Goal: Task Accomplishment & Management: Manage account settings

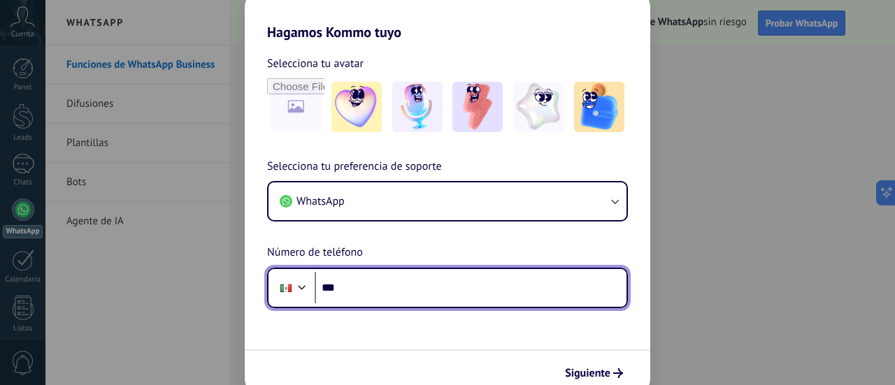
click at [367, 284] on input "***" at bounding box center [471, 288] width 312 height 32
type input "**********"
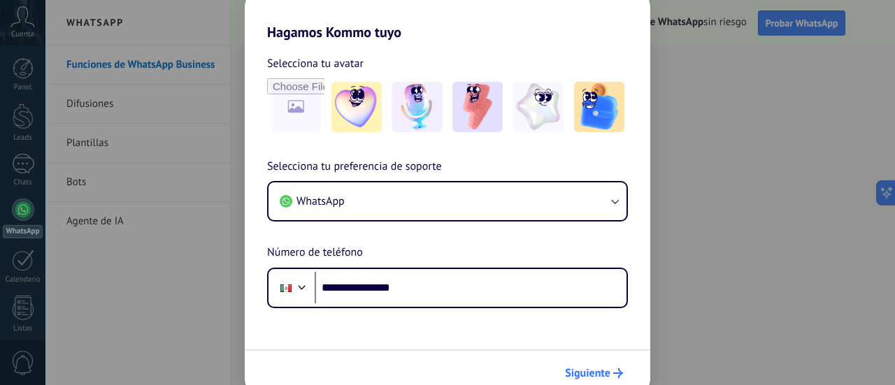
click at [593, 375] on span "Siguiente" at bounding box center [587, 373] width 45 height 10
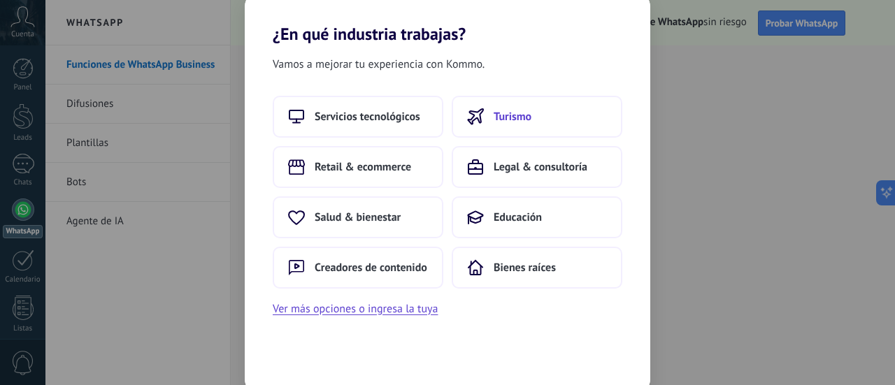
click at [503, 120] on span "Turismo" at bounding box center [513, 117] width 38 height 14
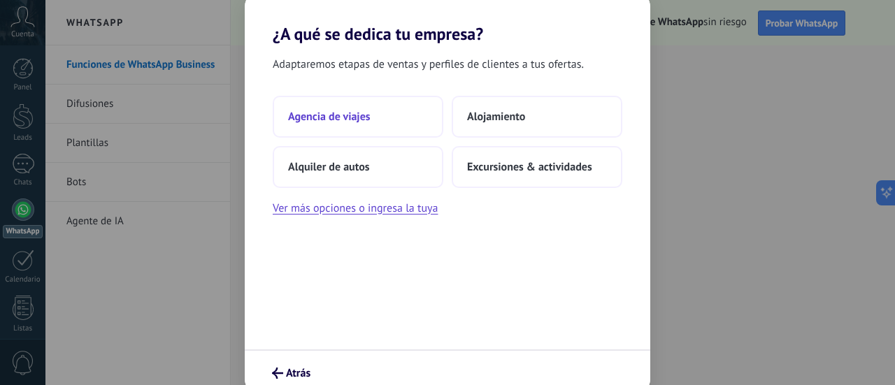
click at [341, 110] on span "Agencia de viajes" at bounding box center [329, 117] width 83 height 14
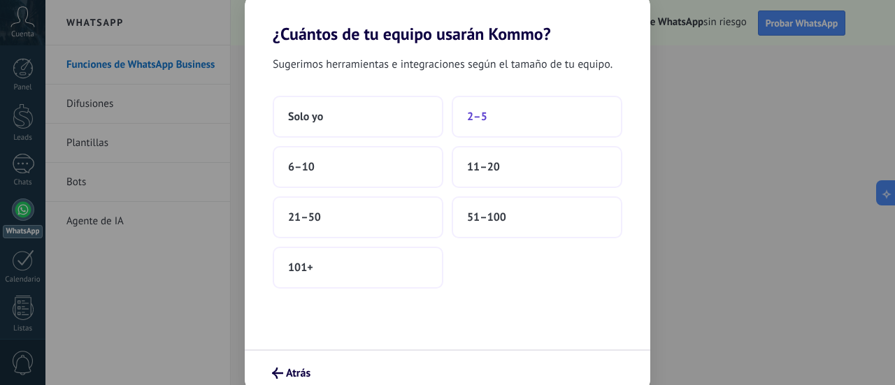
click at [508, 111] on button "2–5" at bounding box center [537, 117] width 171 height 42
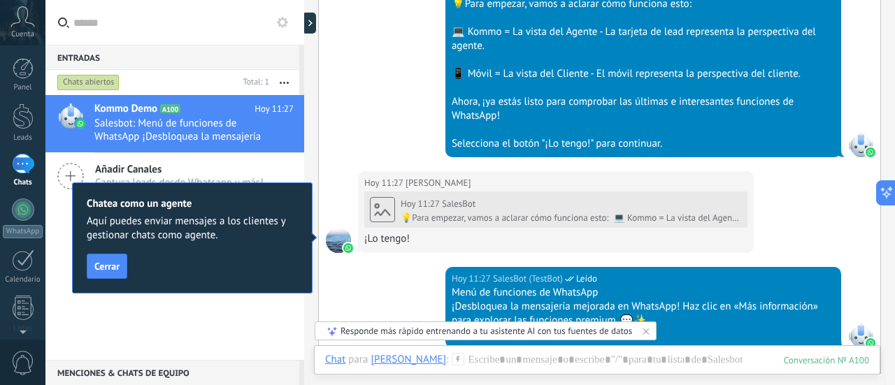
scroll to position [505, 0]
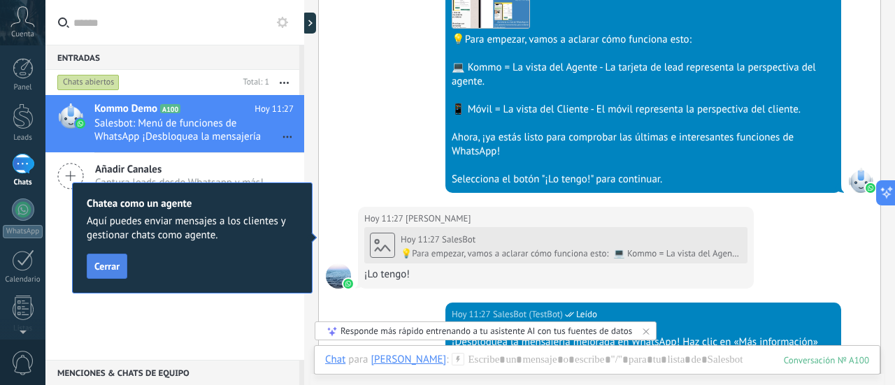
click at [107, 267] on span "Cerrar" at bounding box center [106, 266] width 25 height 10
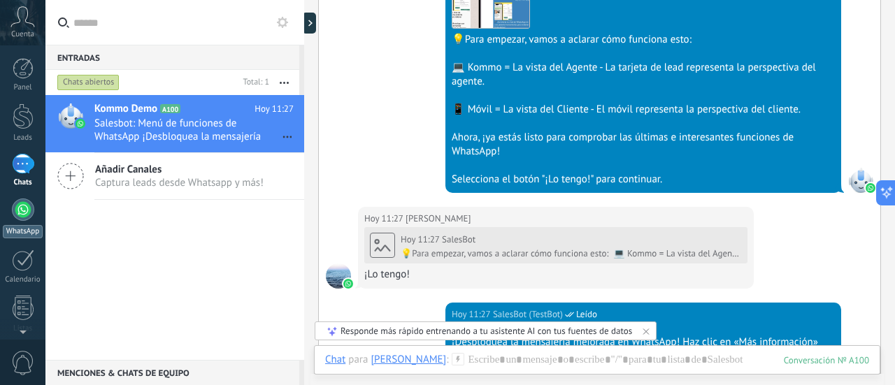
click at [25, 215] on div at bounding box center [23, 210] width 22 height 22
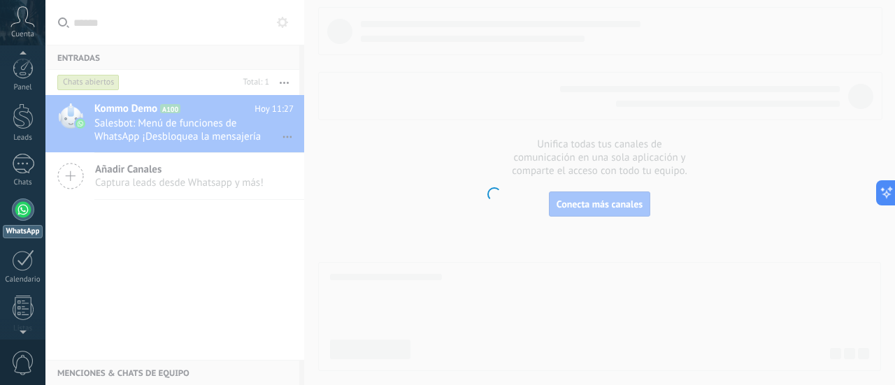
scroll to position [40, 0]
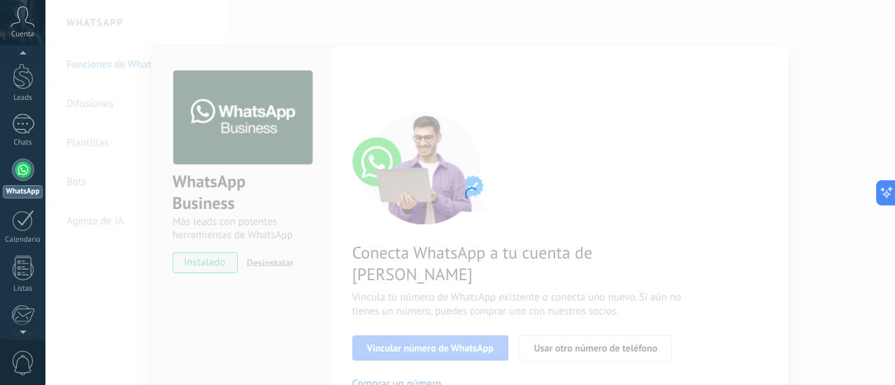
click at [486, 193] on div at bounding box center [470, 192] width 850 height 385
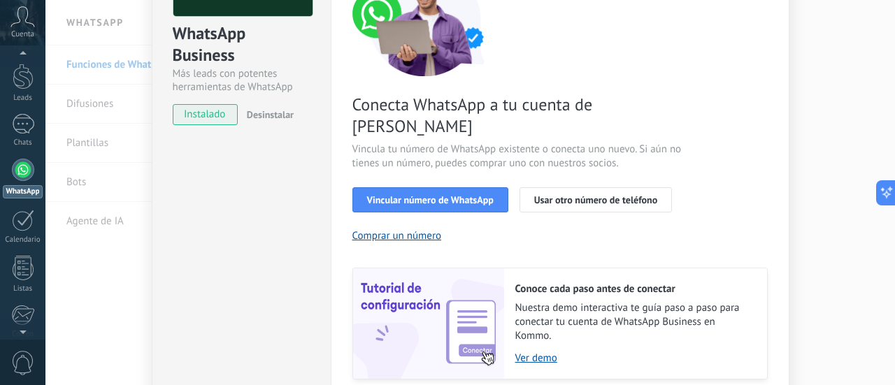
scroll to position [0, 0]
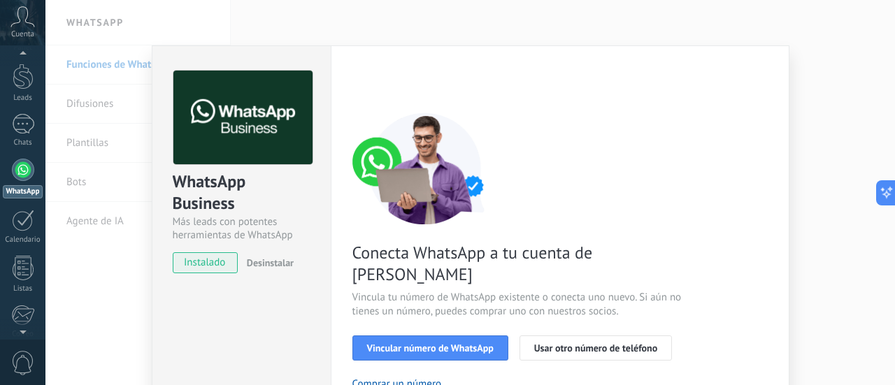
click at [224, 31] on div "WhatsApp Business Más leads con potentes herramientas de WhatsApp instalado Des…" at bounding box center [470, 192] width 850 height 385
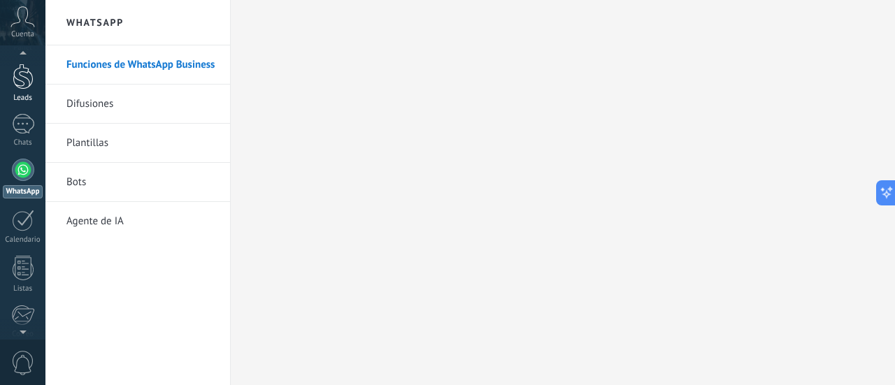
click at [20, 76] on div at bounding box center [23, 77] width 21 height 26
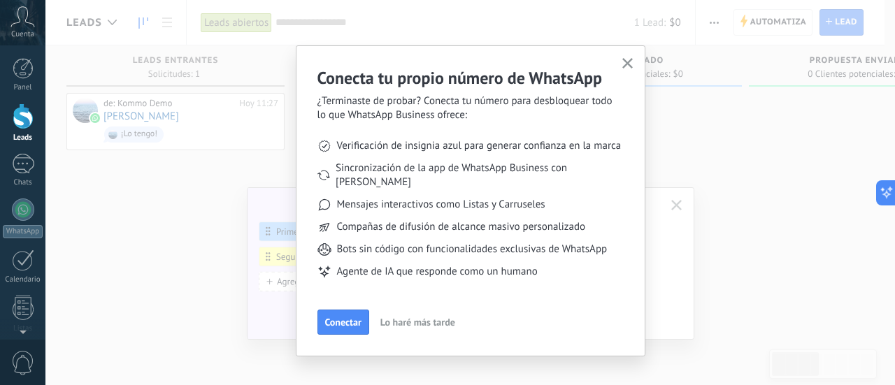
click at [625, 64] on use "button" at bounding box center [627, 63] width 10 height 10
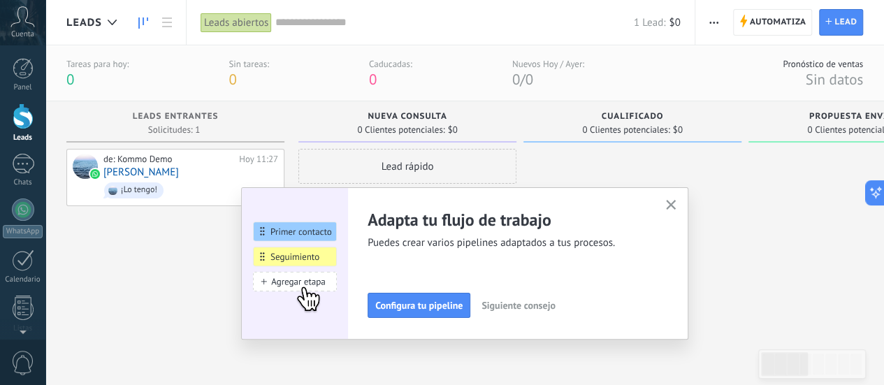
click at [545, 303] on div "Adapta tu flujo de trabajo Puedes crear varios pipelines adaptados a tus proces…" at bounding box center [465, 263] width 404 height 109
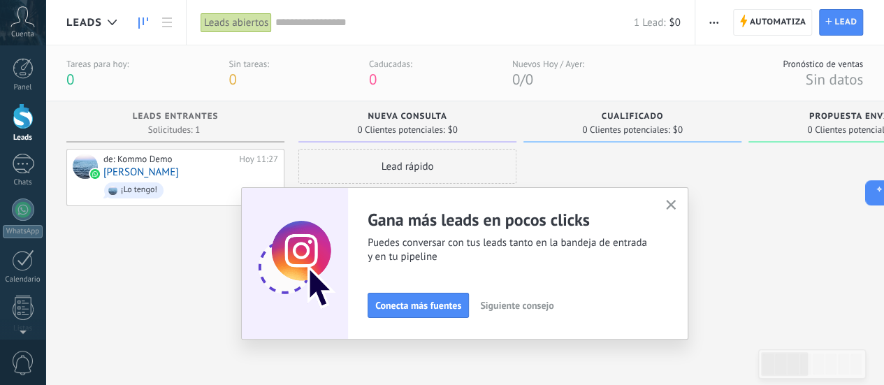
click at [533, 303] on span "Siguiente consejo" at bounding box center [516, 306] width 73 height 10
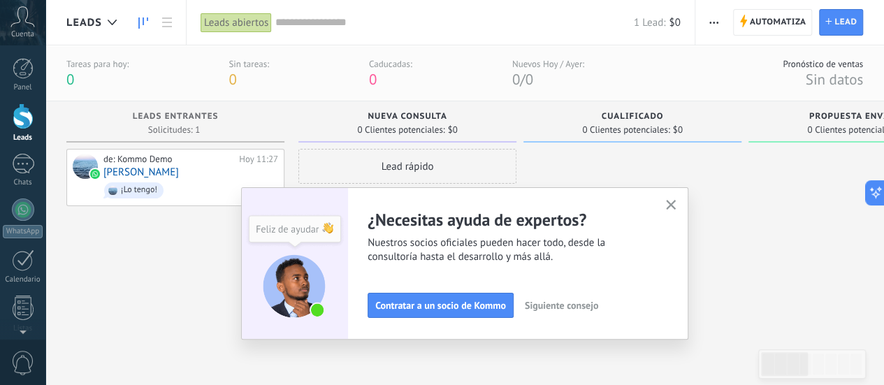
click at [545, 305] on span "Siguiente consejo" at bounding box center [561, 306] width 73 height 10
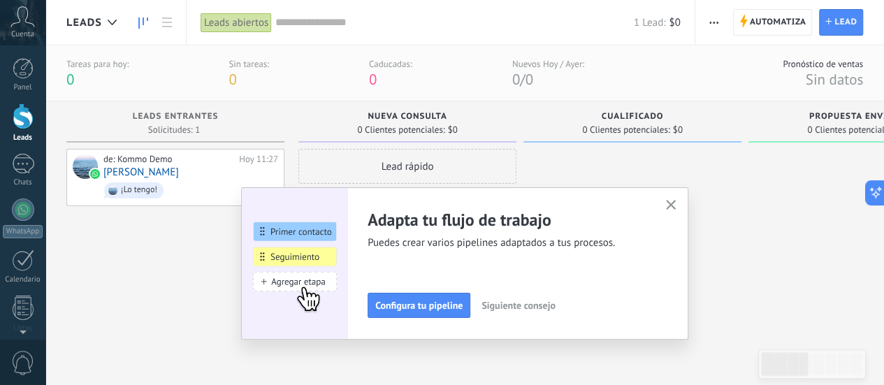
click at [536, 307] on span "Siguiente consejo" at bounding box center [518, 306] width 73 height 10
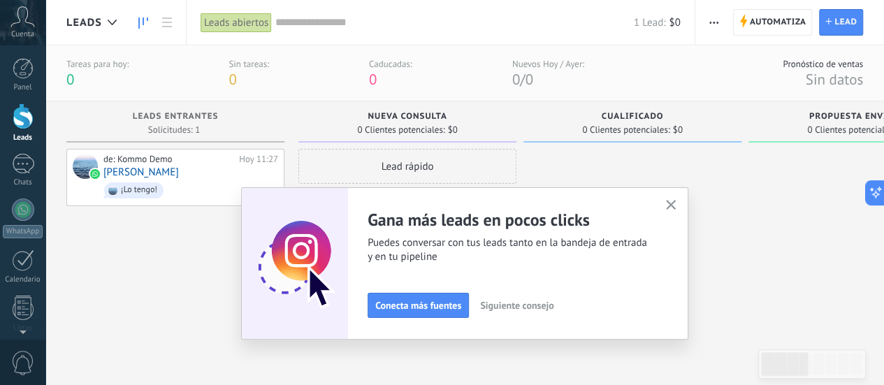
click at [536, 307] on span "Siguiente consejo" at bounding box center [516, 306] width 73 height 10
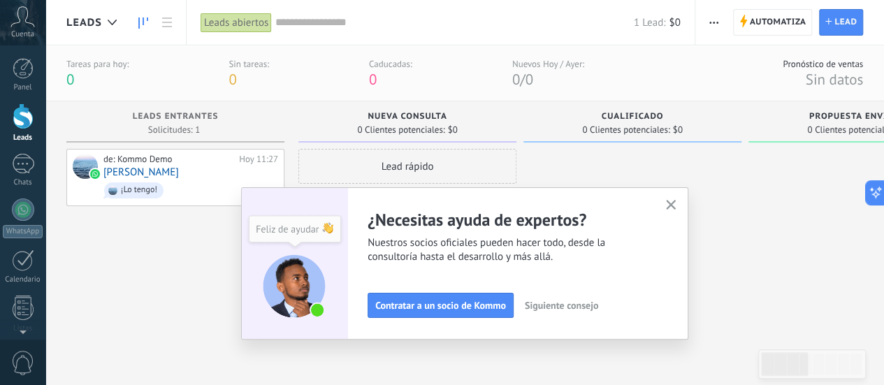
click at [675, 203] on icon "button" at bounding box center [671, 205] width 10 height 10
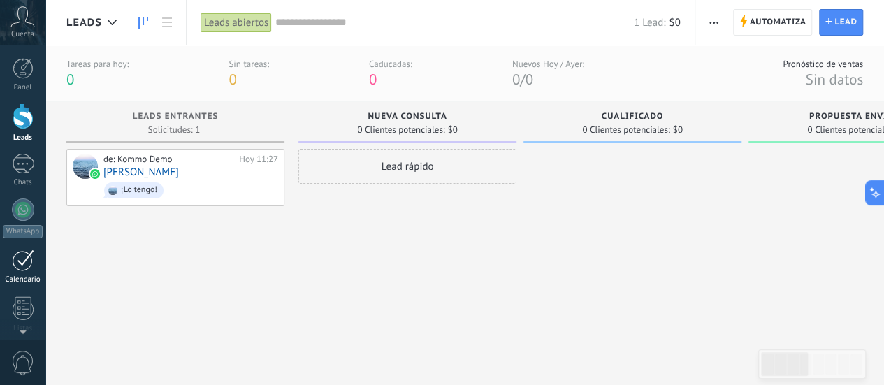
click at [23, 266] on div at bounding box center [23, 261] width 22 height 22
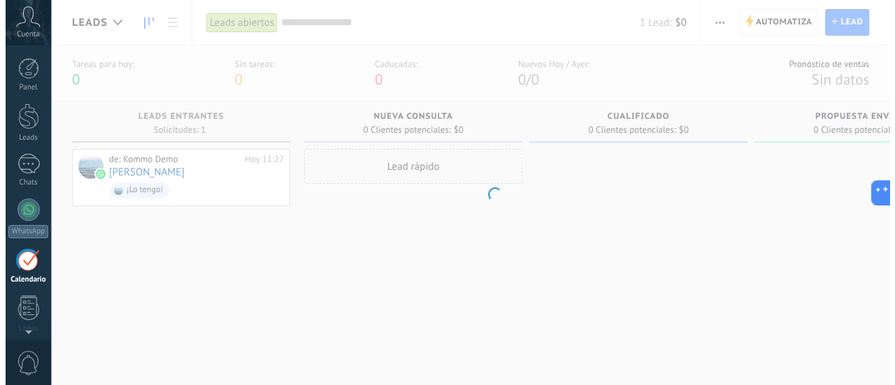
scroll to position [90, 0]
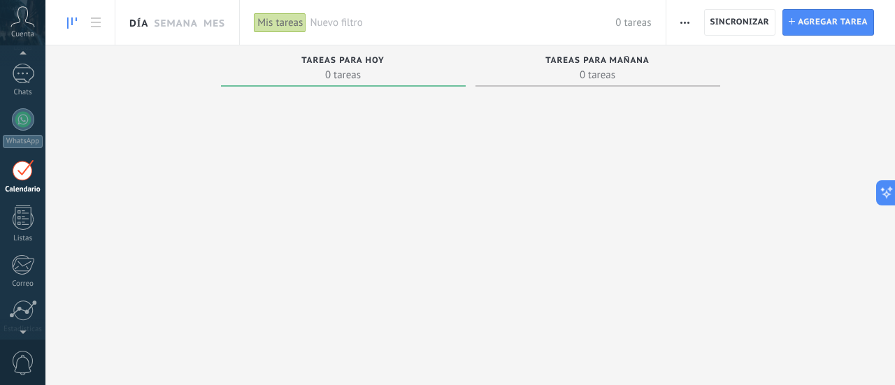
click at [138, 24] on link "Día" at bounding box center [138, 22] width 19 height 45
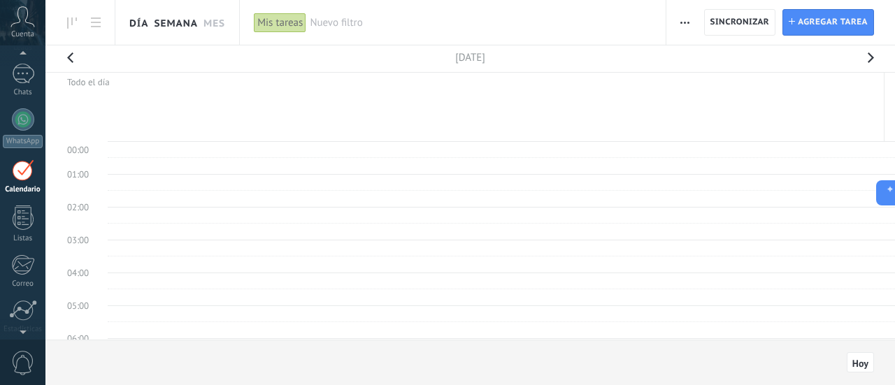
scroll to position [260, 0]
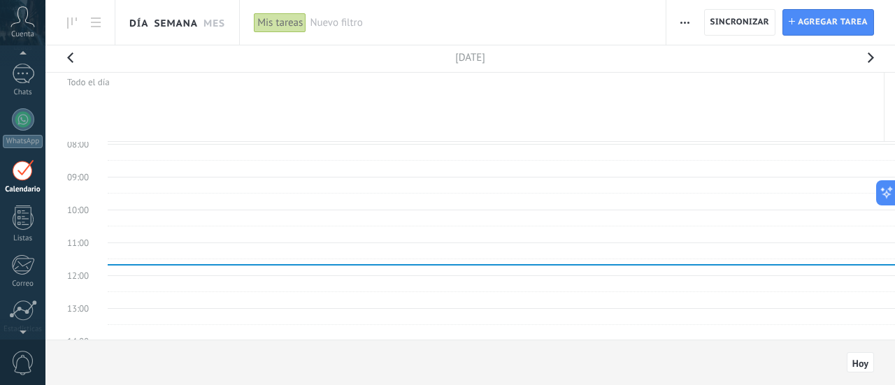
click at [174, 24] on link "Semana" at bounding box center [176, 22] width 44 height 45
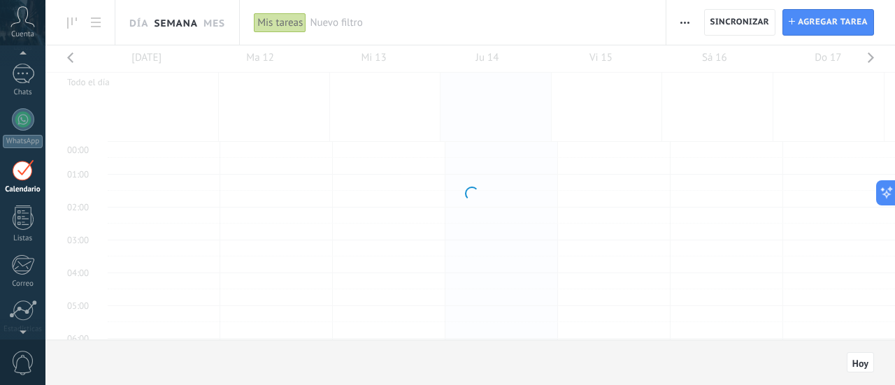
scroll to position [260, 0]
click at [208, 25] on link "Mes" at bounding box center [214, 22] width 22 height 45
click at [685, 23] on span "button" at bounding box center [684, 22] width 9 height 27
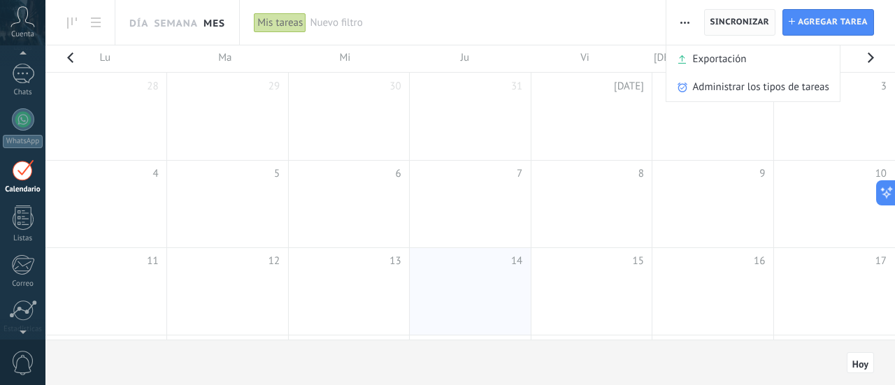
click at [741, 20] on span "Sincronizar" at bounding box center [739, 22] width 59 height 8
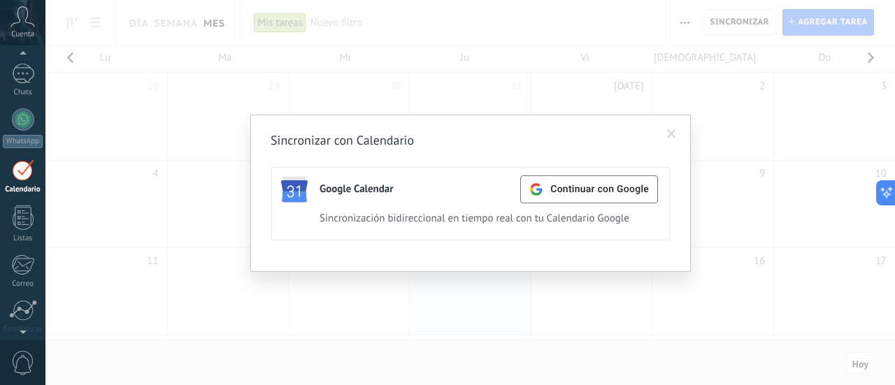
click at [671, 129] on span at bounding box center [671, 134] width 9 height 10
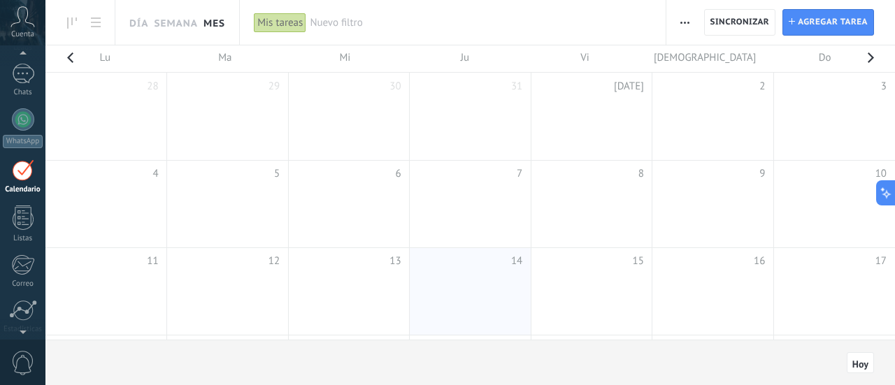
click at [19, 23] on icon at bounding box center [22, 16] width 24 height 21
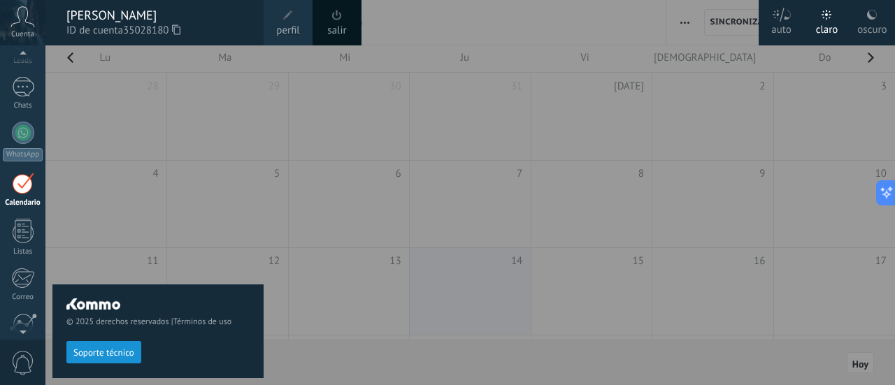
scroll to position [90, 0]
click at [24, 129] on div at bounding box center [23, 128] width 22 height 22
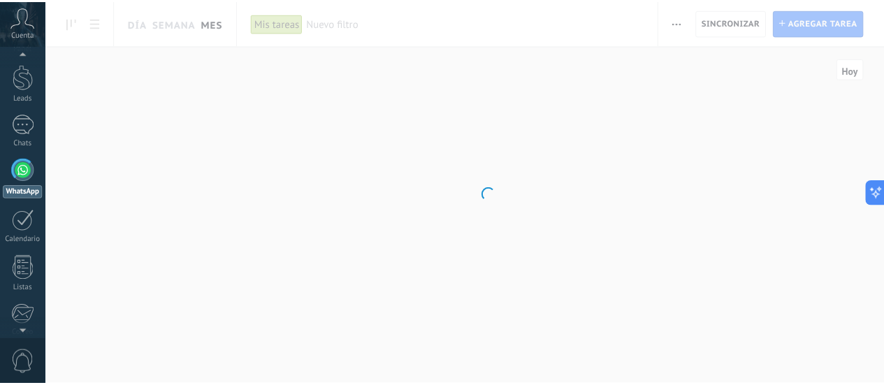
scroll to position [40, 0]
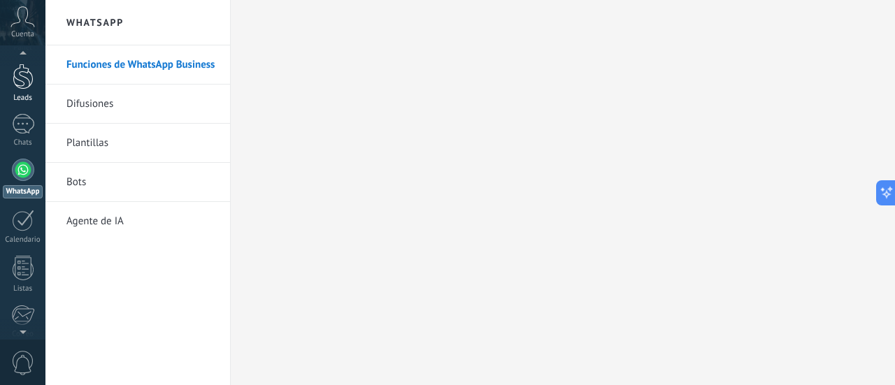
click at [20, 82] on div at bounding box center [23, 77] width 21 height 26
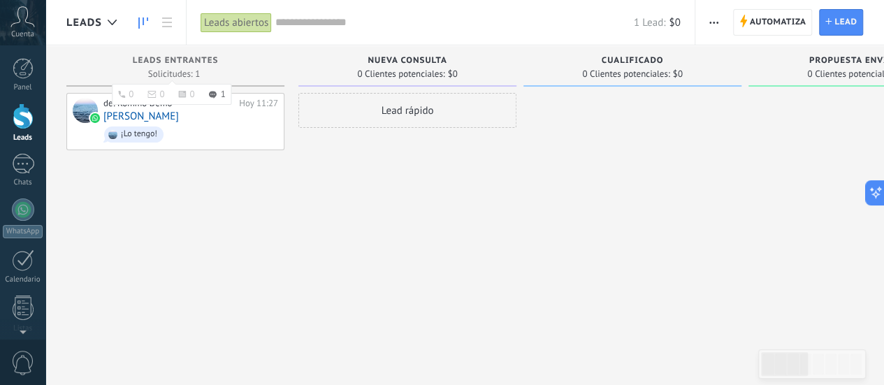
drag, startPoint x: 192, startPoint y: 63, endPoint x: 182, endPoint y: 62, distance: 9.8
click at [182, 62] on span "Leads Entrantes" at bounding box center [176, 61] width 86 height 10
click at [183, 78] on span "Solicitudes: 1 0 0 0 1 0 0 0 1" at bounding box center [174, 74] width 52 height 8
click at [233, 59] on div "Leads Entrantes" at bounding box center [175, 62] width 204 height 12
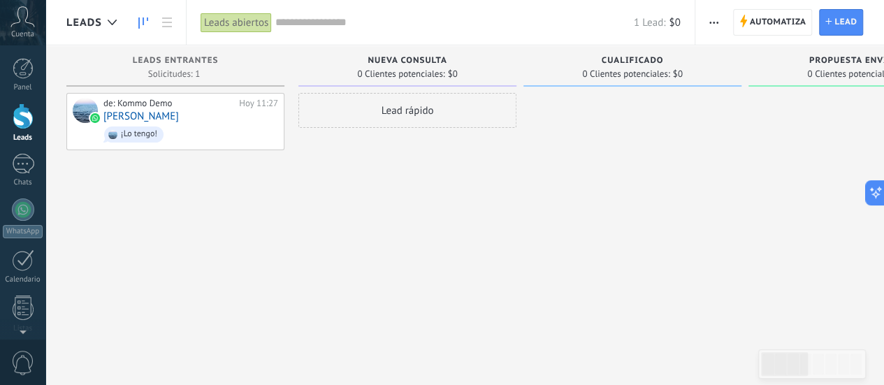
click at [295, 26] on input "text" at bounding box center [454, 22] width 359 height 15
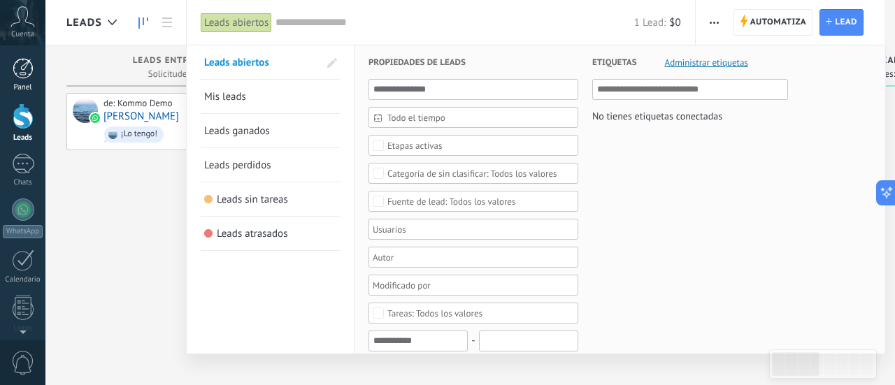
click at [31, 73] on div at bounding box center [23, 68] width 21 height 21
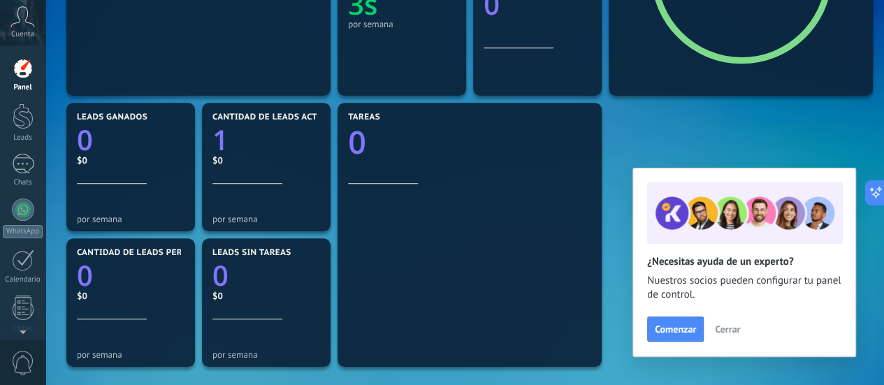
scroll to position [420, 0]
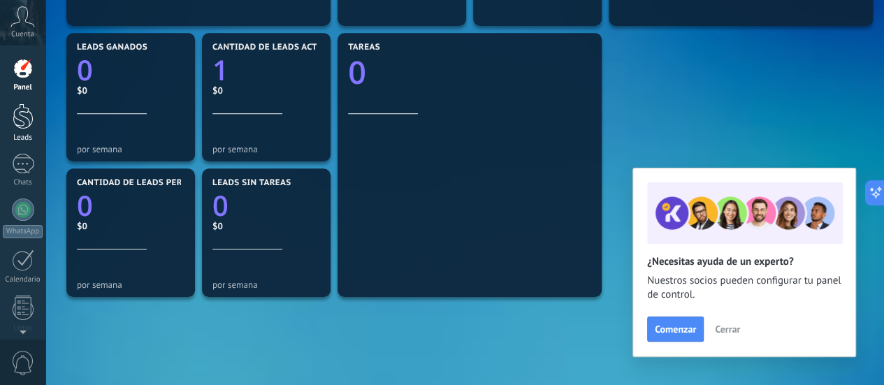
click at [19, 108] on div at bounding box center [23, 116] width 21 height 26
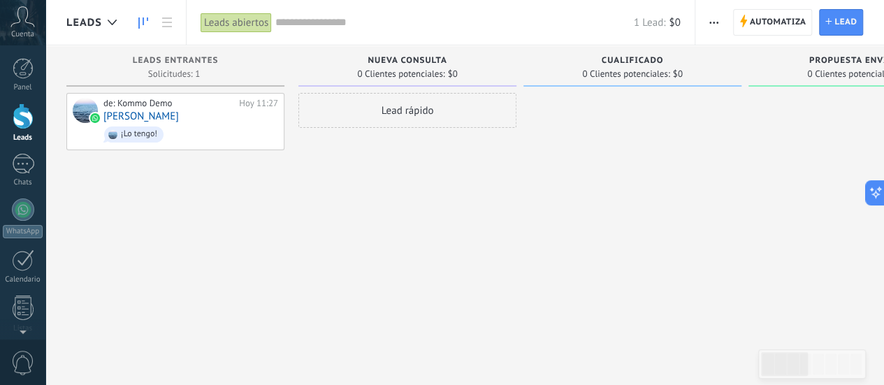
click at [287, 21] on input "text" at bounding box center [454, 22] width 359 height 15
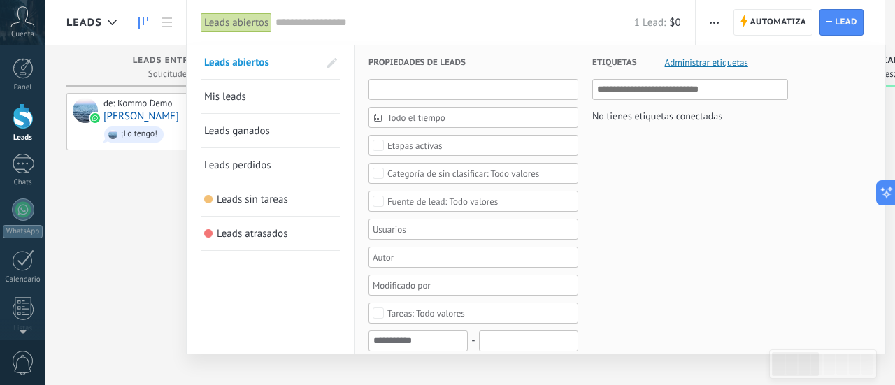
click at [408, 92] on input "text" at bounding box center [473, 89] width 210 height 21
click at [408, 113] on span "Todo el tiempo" at bounding box center [478, 118] width 183 height 10
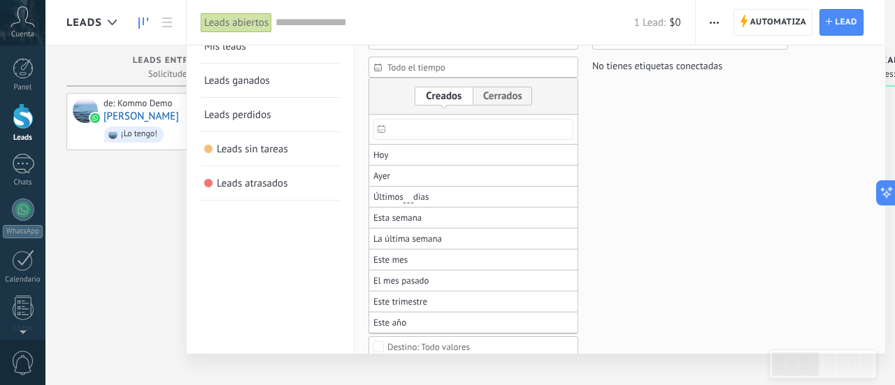
scroll to position [70, 0]
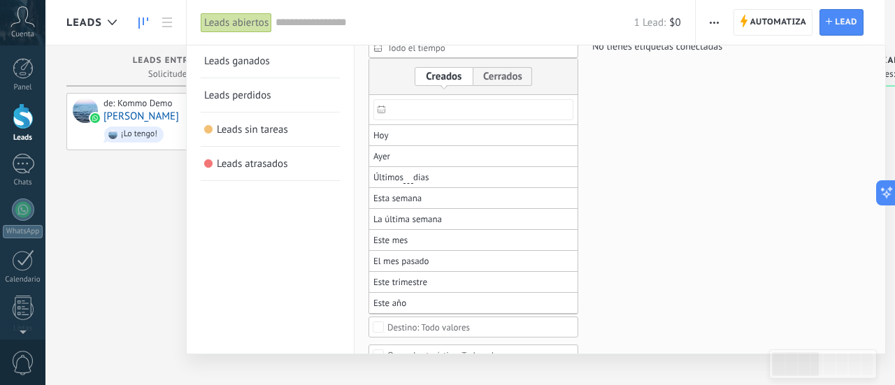
click at [396, 50] on span "Todo el tiempo" at bounding box center [478, 48] width 183 height 10
click at [403, 194] on span "Esta semana" at bounding box center [397, 199] width 48 height 20
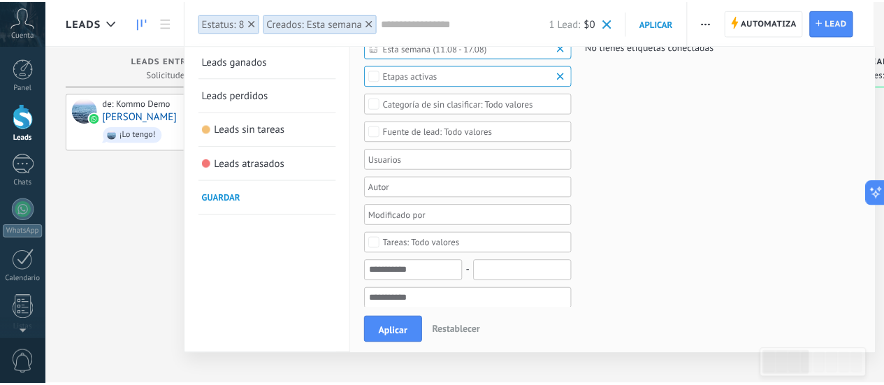
scroll to position [0, 0]
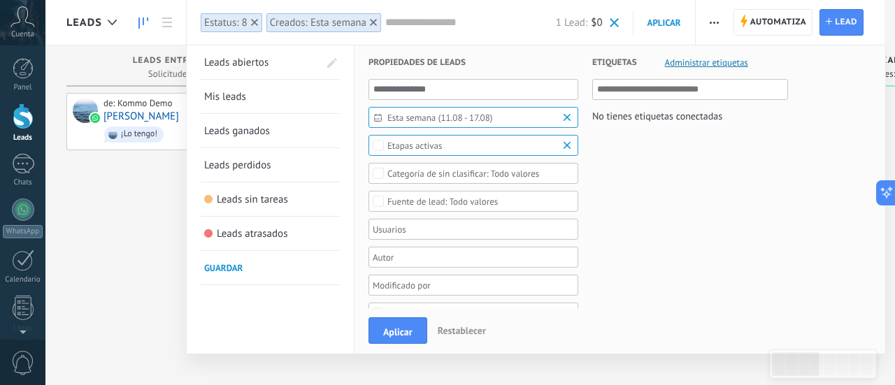
click at [288, 162] on link "Leads perdidos" at bounding box center [270, 165] width 132 height 34
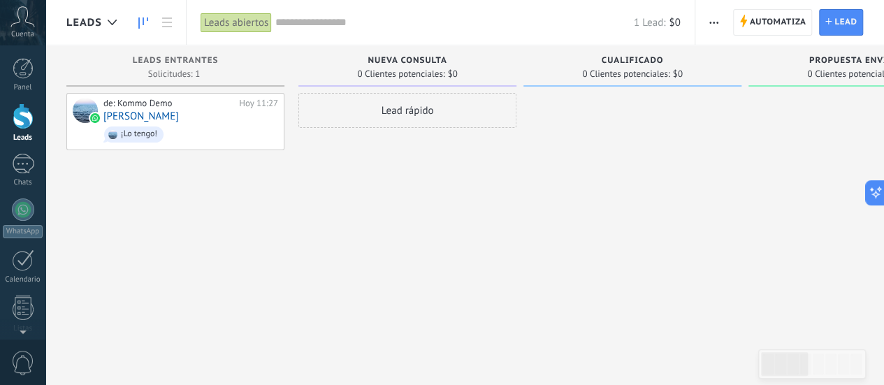
click at [412, 107] on div "Lead rápido" at bounding box center [408, 110] width 218 height 35
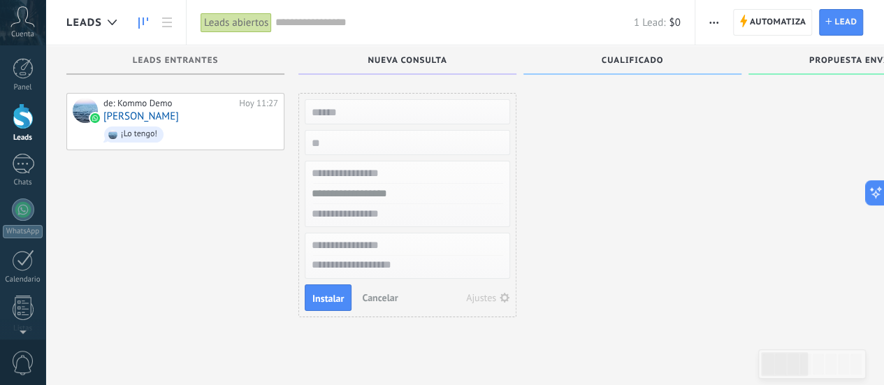
scroll to position [24, 0]
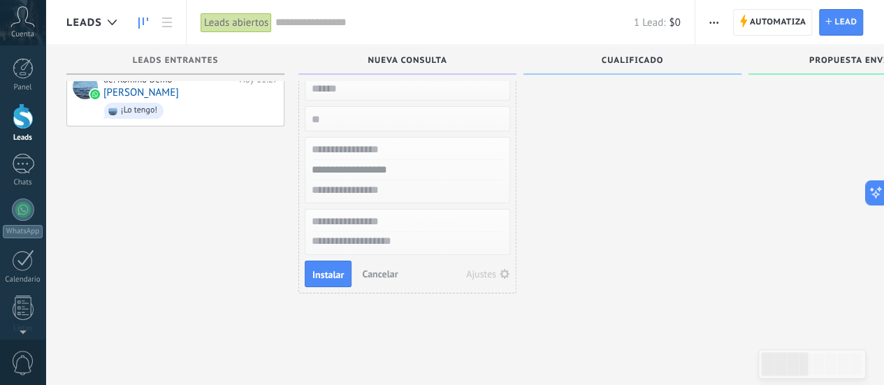
click at [520, 162] on div "Nueva consulta 0 Clientes potenciales: $0 Lead rápido Instalar Cancelar Ajustes" at bounding box center [411, 159] width 225 height 275
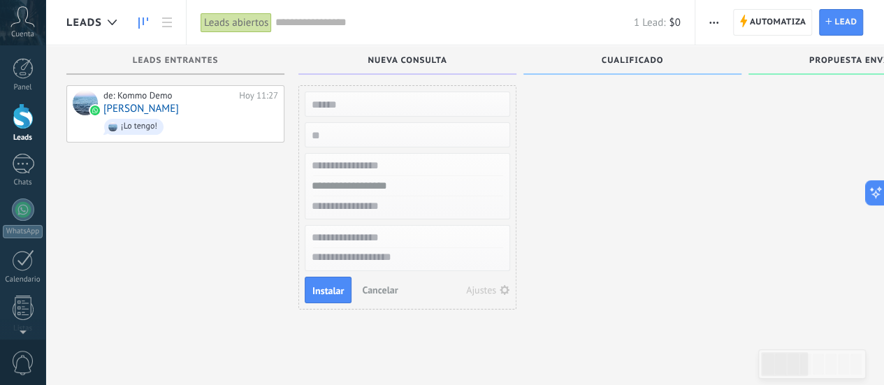
scroll to position [0, 0]
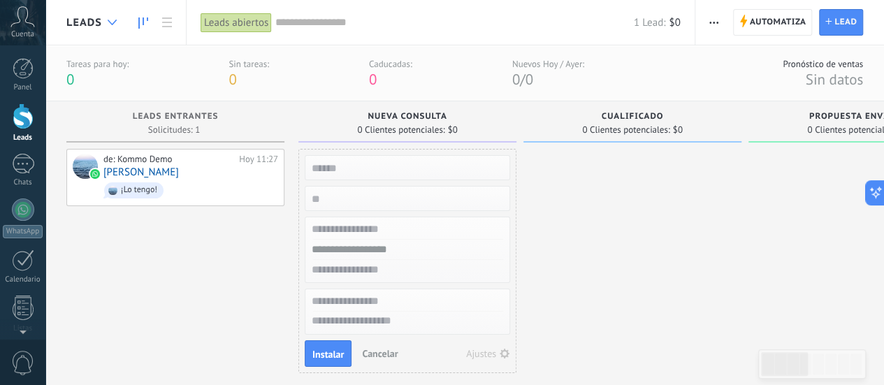
click at [113, 22] on use at bounding box center [112, 23] width 9 height 6
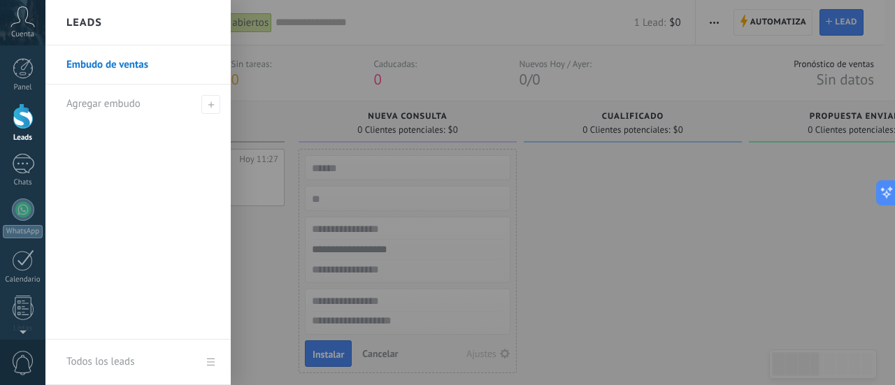
click at [277, 71] on div at bounding box center [492, 192] width 895 height 385
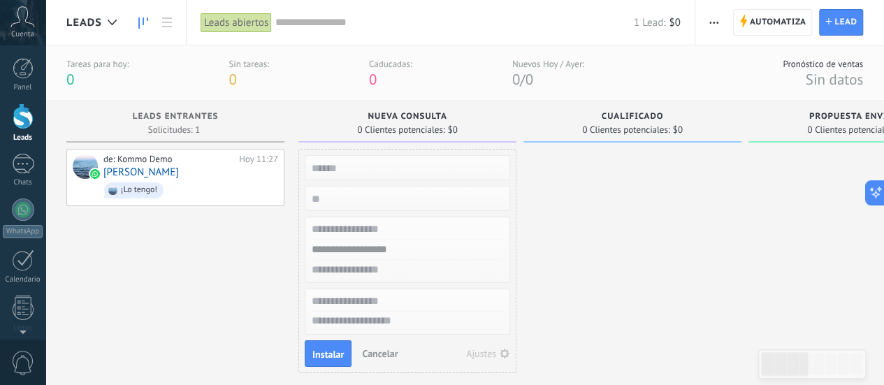
drag, startPoint x: 301, startPoint y: 100, endPoint x: 695, endPoint y: 164, distance: 399.6
click at [695, 164] on div at bounding box center [633, 263] width 218 height 228
click at [776, 26] on span "Automatiza" at bounding box center [778, 22] width 57 height 25
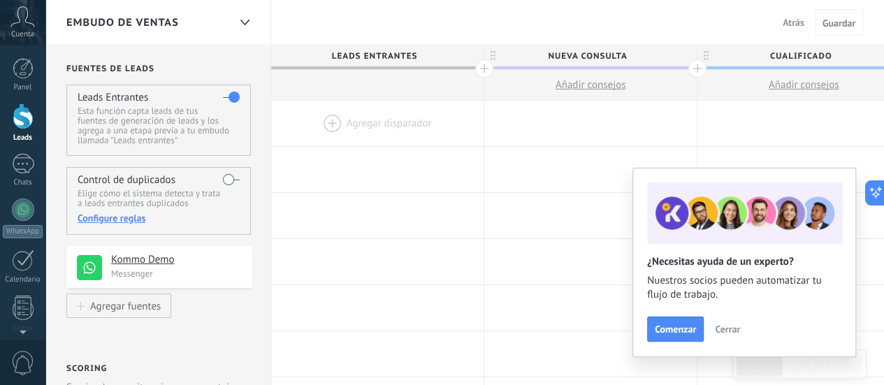
click at [724, 332] on span "Cerrar" at bounding box center [727, 329] width 25 height 10
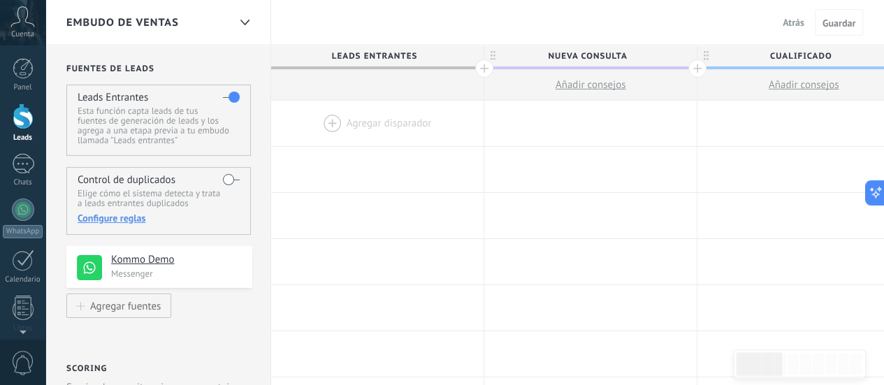
click at [485, 70] on div at bounding box center [484, 68] width 18 height 18
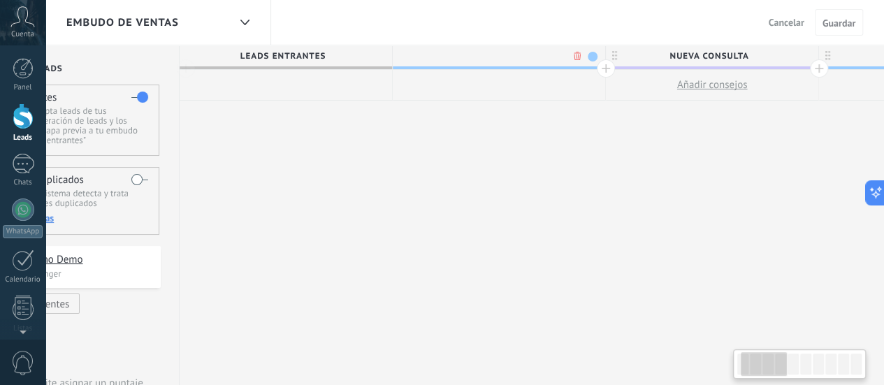
scroll to position [0, 103]
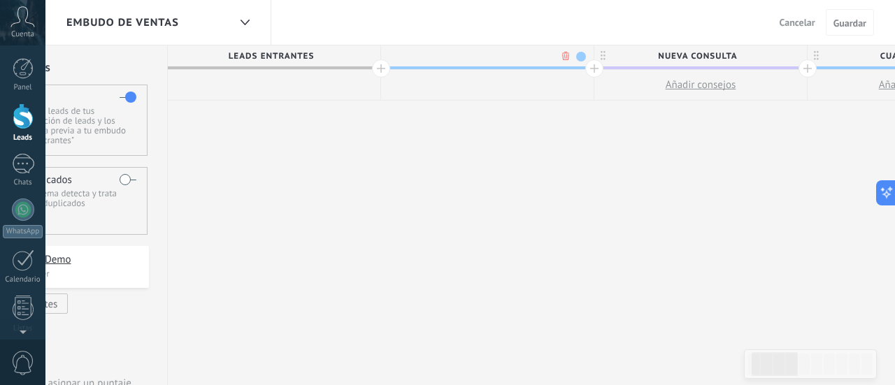
click at [566, 59] on body ".abccls-1,.abccls-2{fill-rule:evenodd}.abccls-2{fill:#fff} .abfcls-1{fill:none}…" at bounding box center [447, 192] width 895 height 385
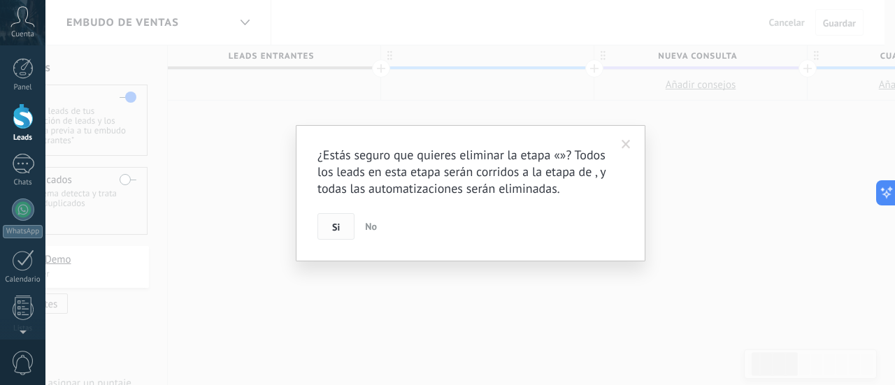
click at [343, 229] on button "Si" at bounding box center [335, 226] width 37 height 27
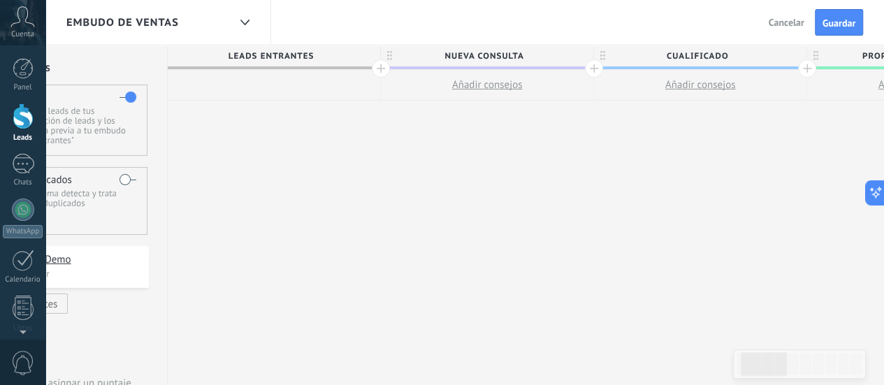
scroll to position [1, 0]
click at [493, 57] on span "Nueva consulta" at bounding box center [484, 56] width 206 height 22
click at [493, 57] on input "**********" at bounding box center [484, 55] width 185 height 21
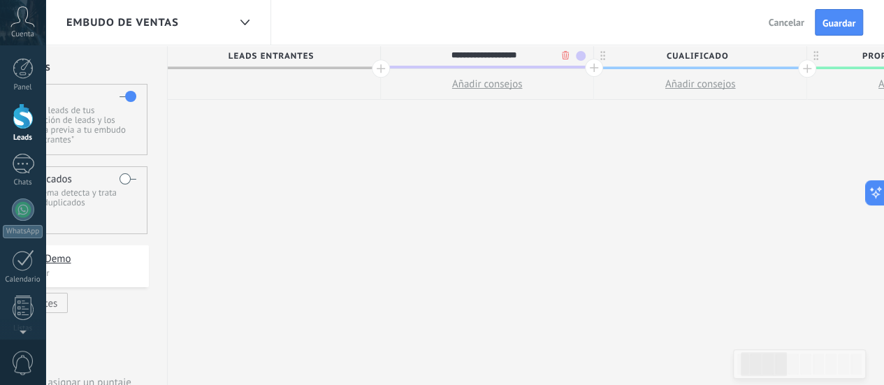
type input "**********"
click at [687, 55] on span "Cualificado" at bounding box center [697, 56] width 206 height 22
click at [687, 58] on input "**********" at bounding box center [697, 55] width 185 height 21
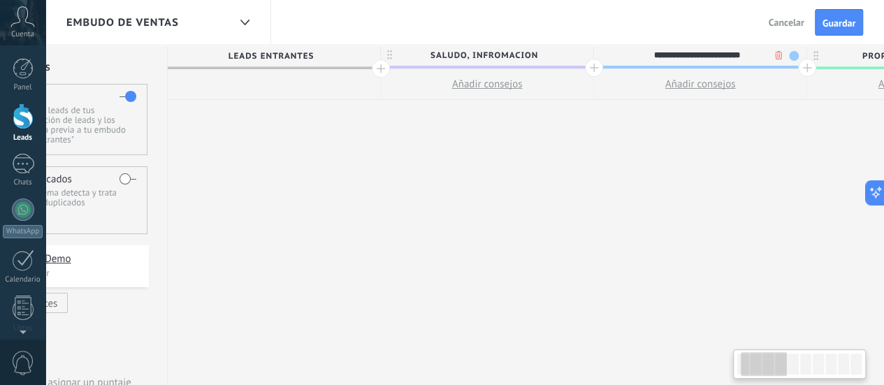
type input "**********"
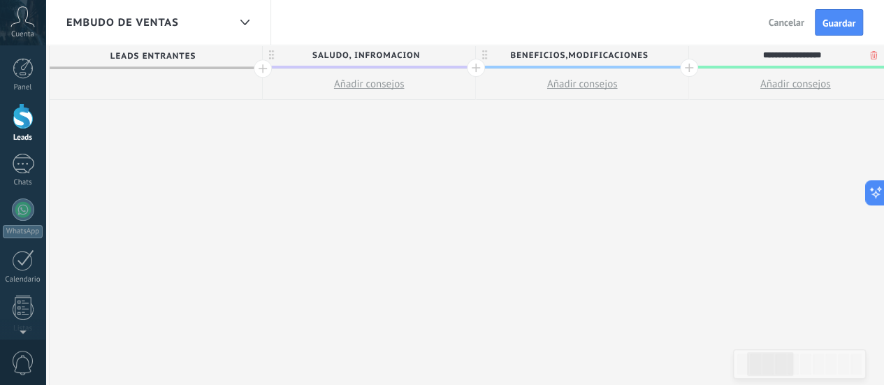
click at [371, 55] on span "saludo, infromacion" at bounding box center [366, 56] width 206 height 22
click at [375, 55] on input "**********" at bounding box center [365, 55] width 185 height 21
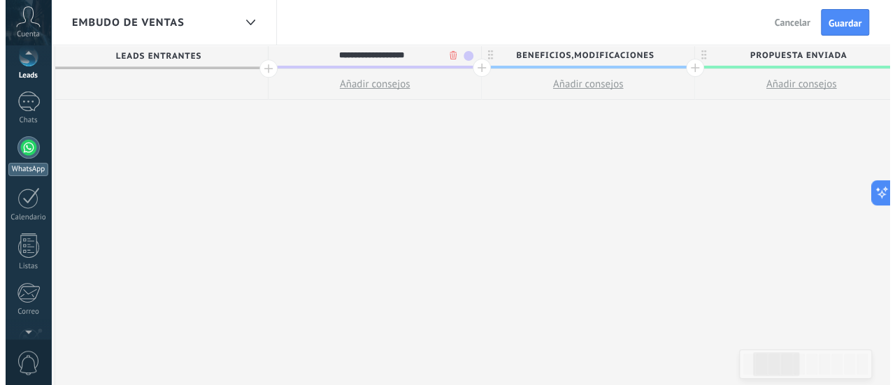
scroll to position [0, 0]
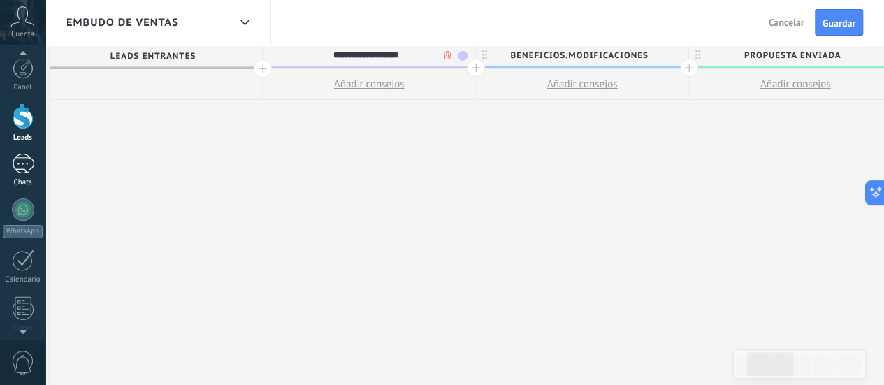
type input "**********"
click at [20, 168] on div "1" at bounding box center [23, 164] width 22 height 20
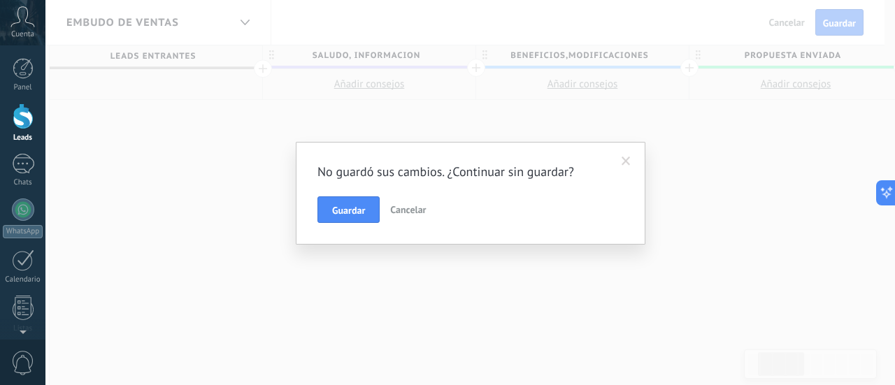
click at [417, 209] on span "Cancelar" at bounding box center [408, 209] width 36 height 13
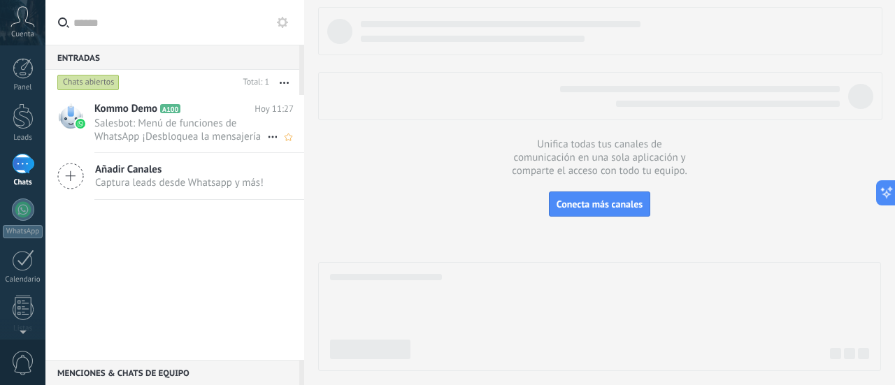
click at [139, 121] on span "Salesbot: Menú de funciones de WhatsApp ¡Desbloquea la mensajería mejorada en W…" at bounding box center [180, 130] width 173 height 27
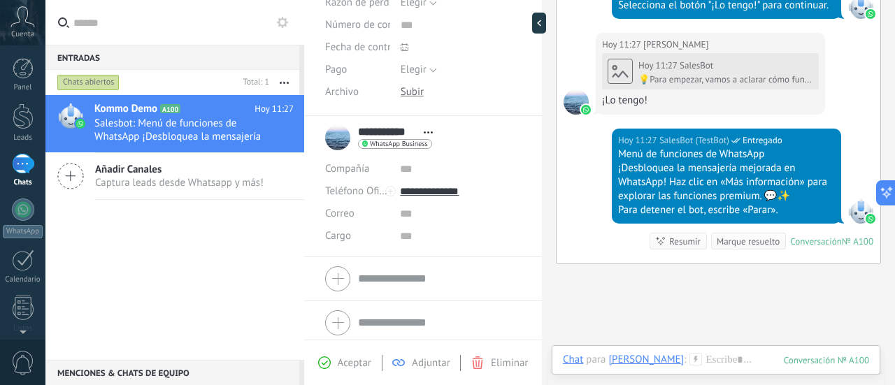
scroll to position [444, 0]
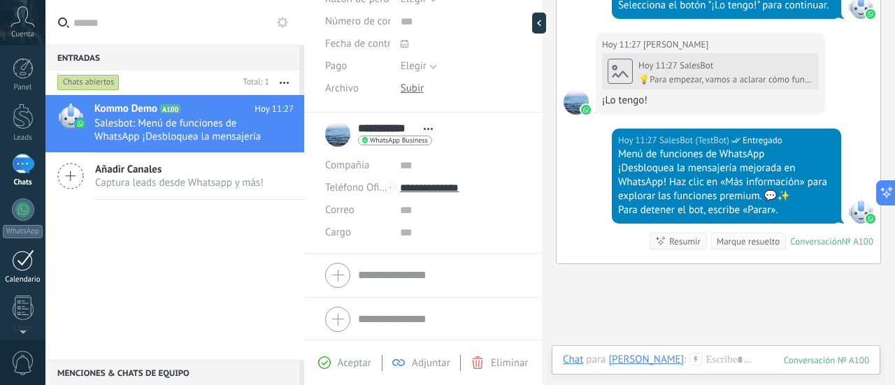
click at [24, 261] on div at bounding box center [23, 261] width 22 height 22
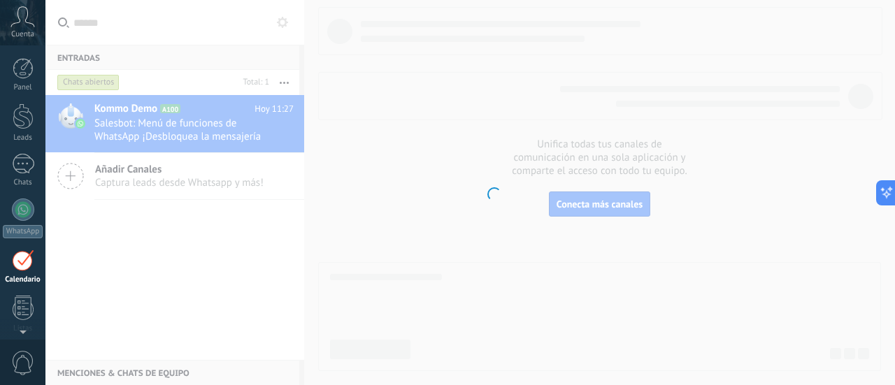
scroll to position [90, 0]
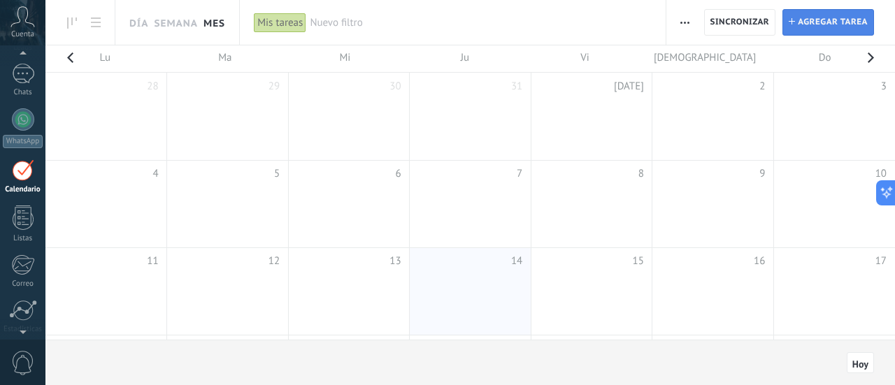
click at [828, 22] on span "Agregar tarea" at bounding box center [833, 22] width 70 height 25
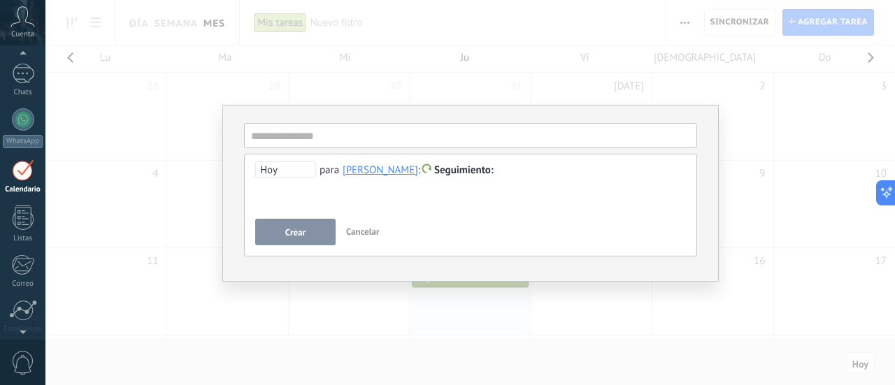
click at [362, 233] on span "Cancelar" at bounding box center [363, 232] width 34 height 12
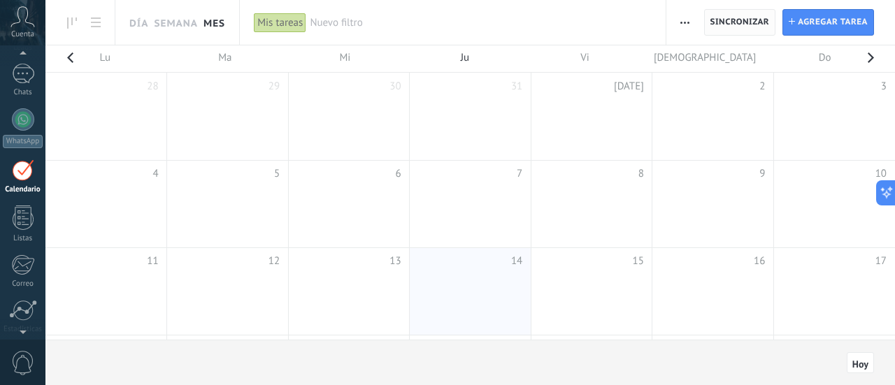
click at [750, 23] on span "Sincronizar" at bounding box center [739, 22] width 59 height 8
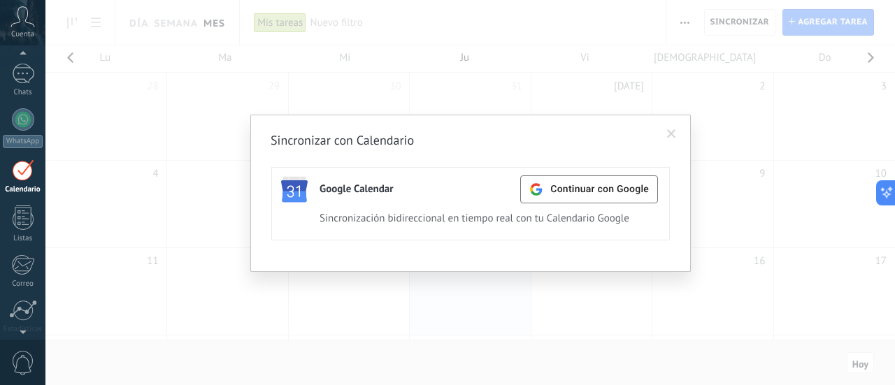
click at [672, 134] on span at bounding box center [671, 134] width 9 height 10
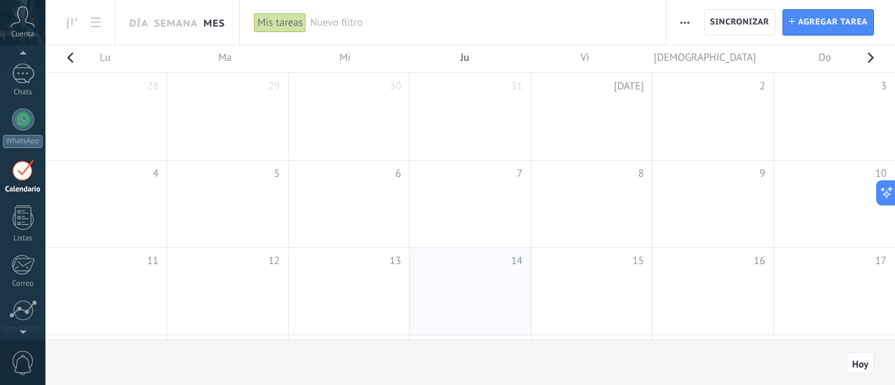
click at [271, 22] on div "Mis tareas" at bounding box center [280, 23] width 52 height 20
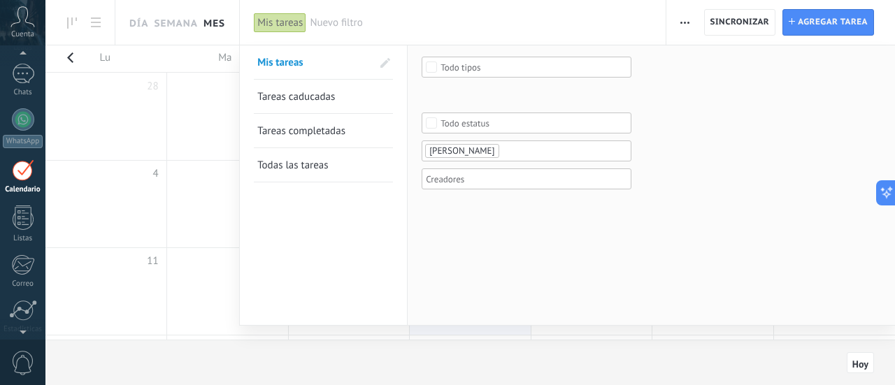
click at [316, 92] on span "Tareas caducadas" at bounding box center [296, 96] width 78 height 13
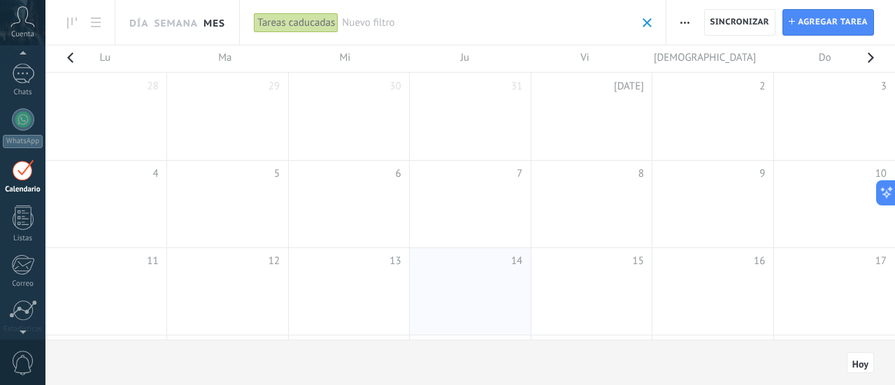
click at [307, 27] on div "Tareas caducadas" at bounding box center [296, 23] width 85 height 20
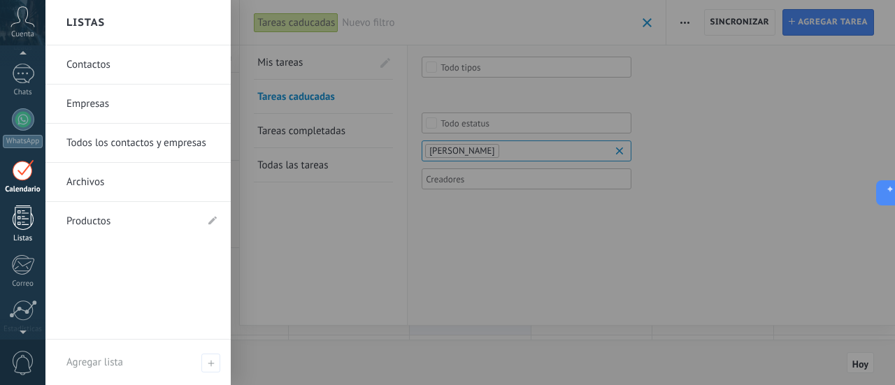
click at [23, 207] on div at bounding box center [23, 218] width 21 height 24
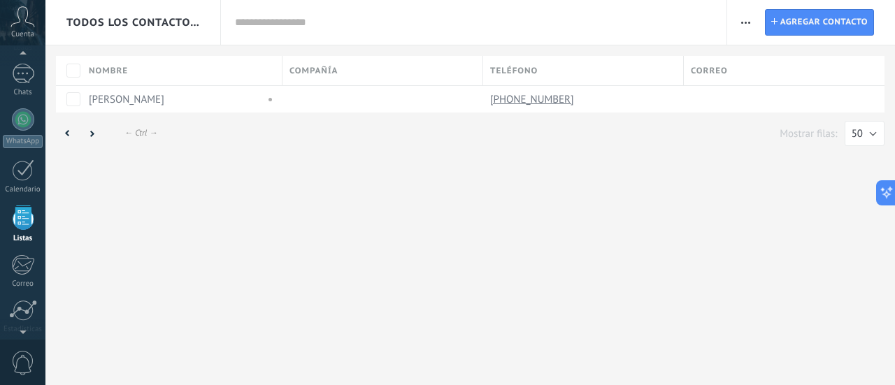
scroll to position [136, 0]
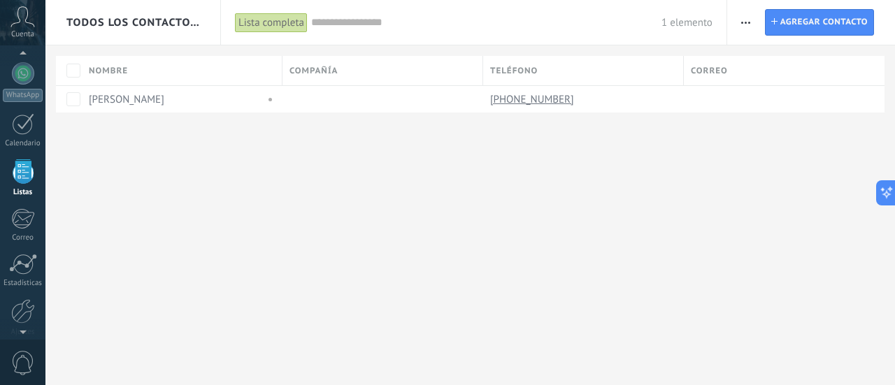
click at [264, 25] on div "Lista completa" at bounding box center [271, 23] width 73 height 20
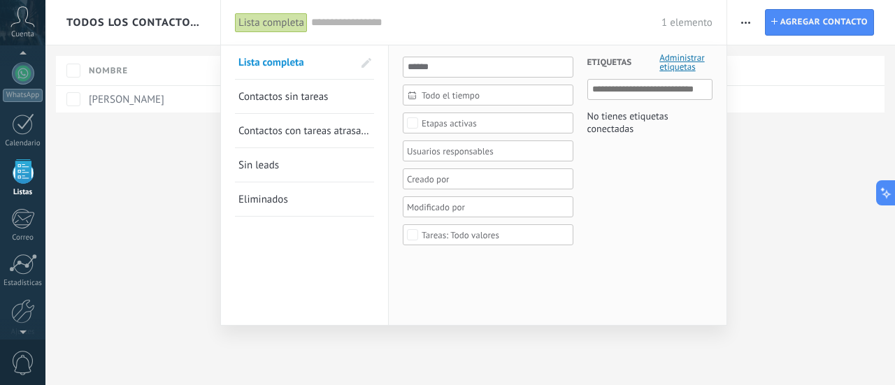
click at [461, 101] on div "Todo el tiempo" at bounding box center [488, 95] width 171 height 21
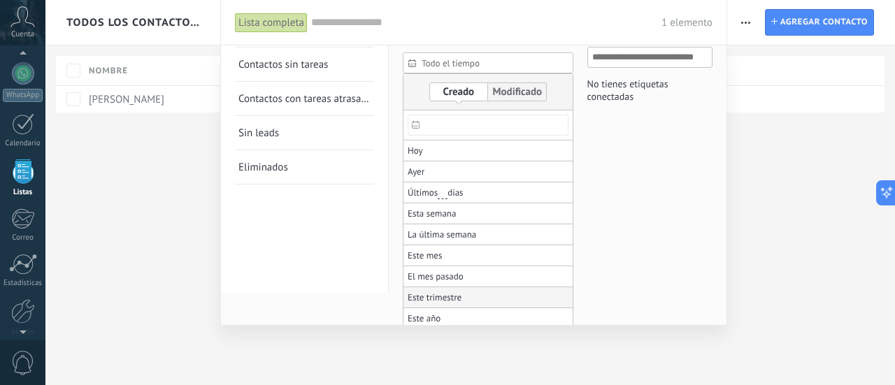
scroll to position [0, 0]
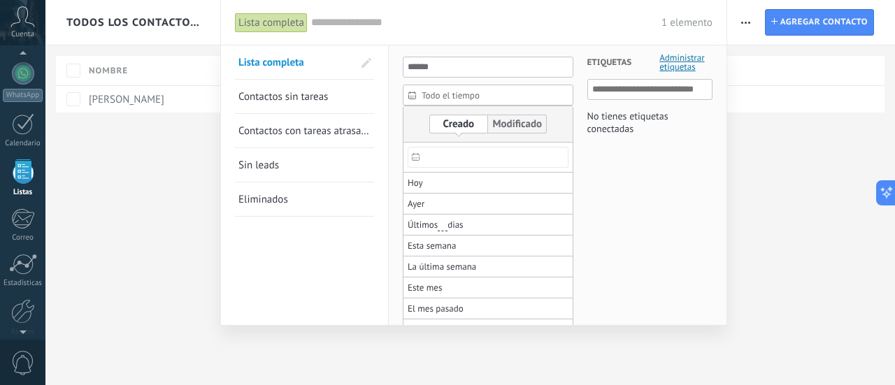
click at [197, 129] on div at bounding box center [447, 192] width 895 height 385
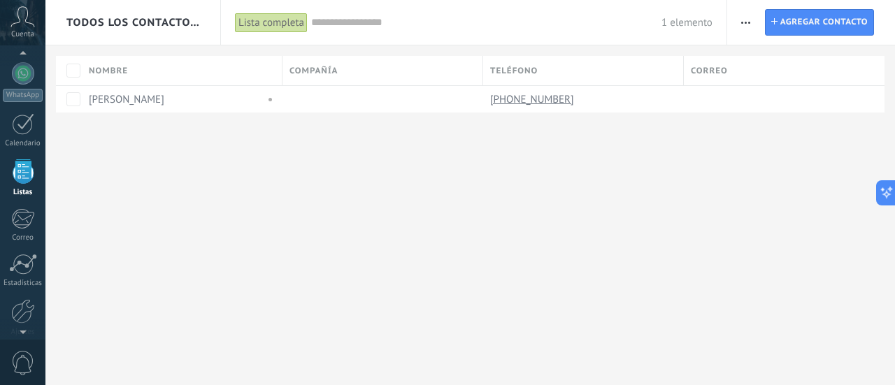
click at [266, 20] on div "Lista completa" at bounding box center [271, 23] width 73 height 20
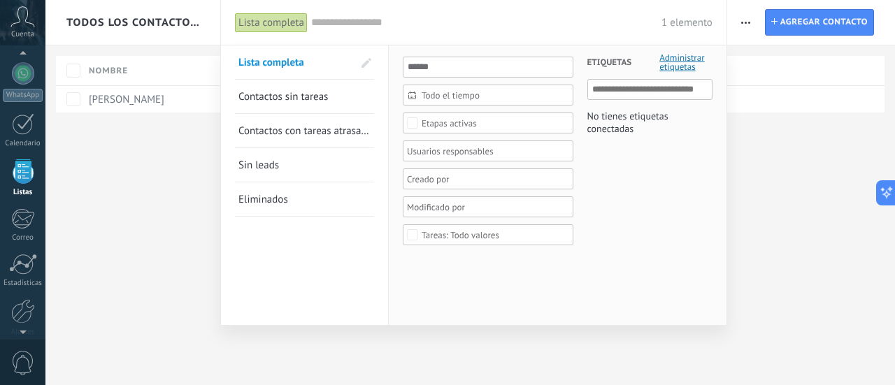
click at [189, 143] on div at bounding box center [447, 192] width 895 height 385
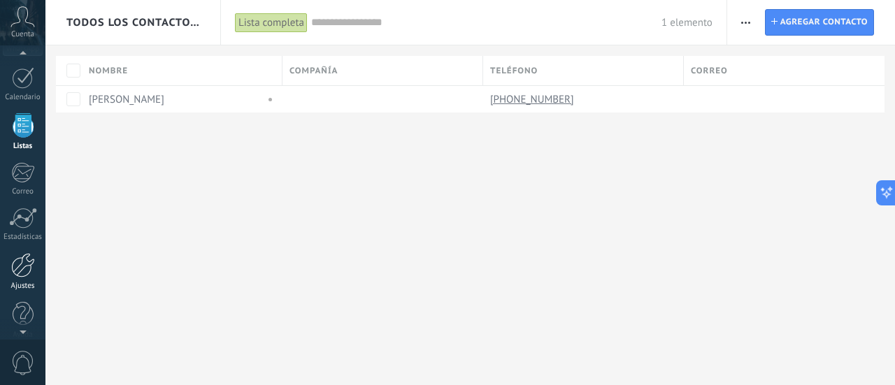
scroll to position [195, 0]
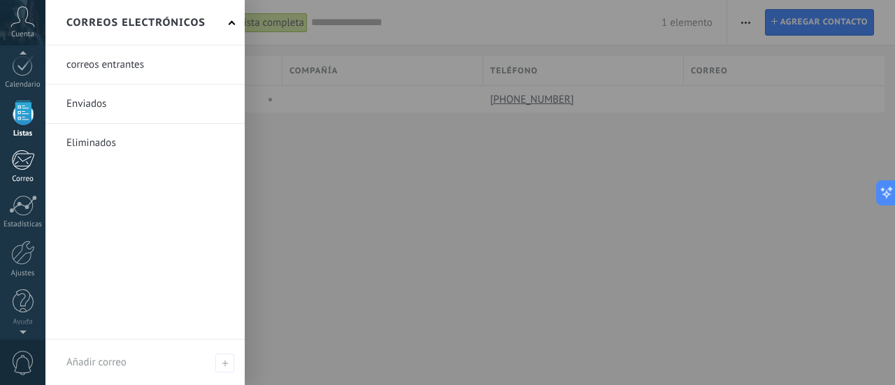
click at [27, 157] on div at bounding box center [22, 160] width 23 height 21
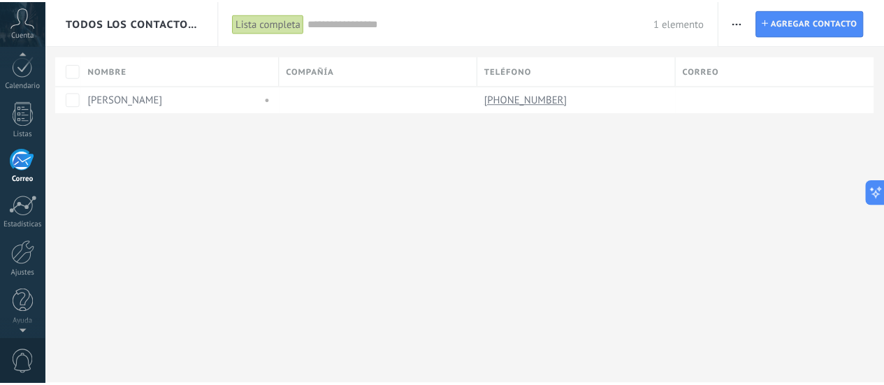
scroll to position [185, 0]
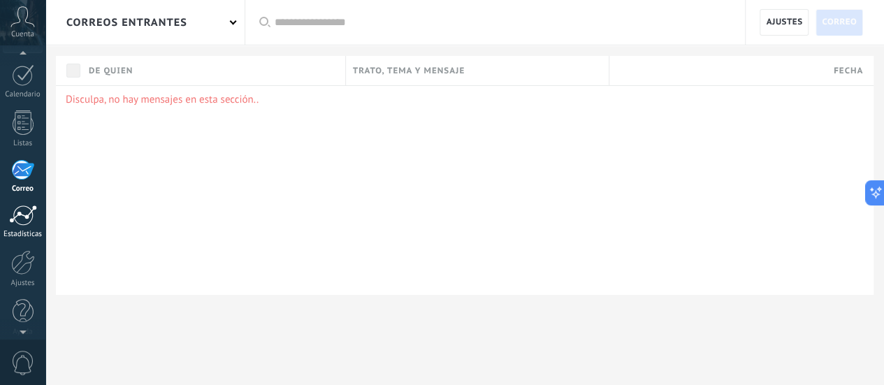
click at [31, 217] on div at bounding box center [23, 215] width 28 height 21
